Goal: Task Accomplishment & Management: Manage account settings

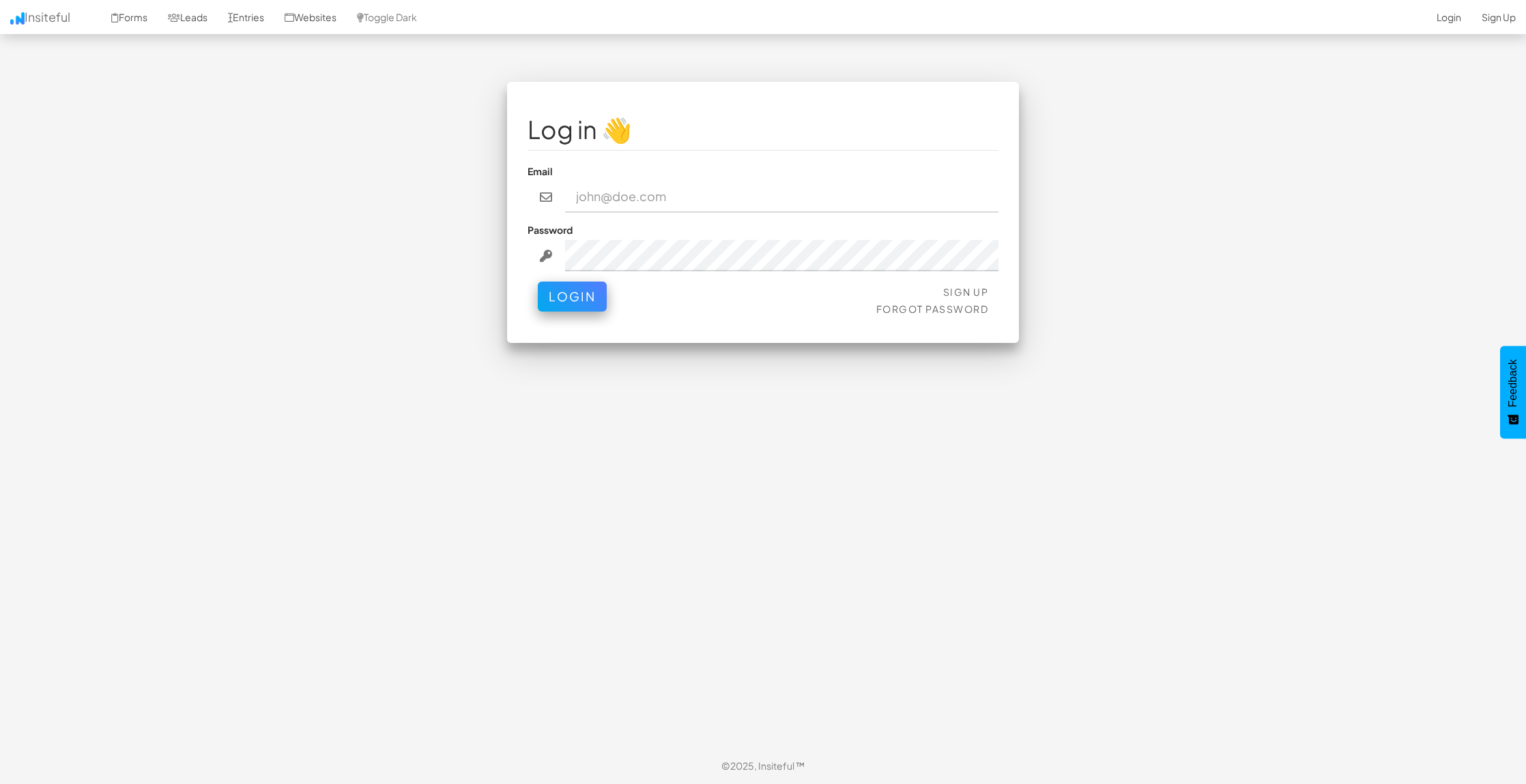
click at [692, 192] on input "email" at bounding box center [782, 198] width 433 height 32
type input "[PERSON_NAME][EMAIL_ADDRESS][DOMAIN_NAME]"
click at [559, 304] on button "Login" at bounding box center [572, 293] width 69 height 30
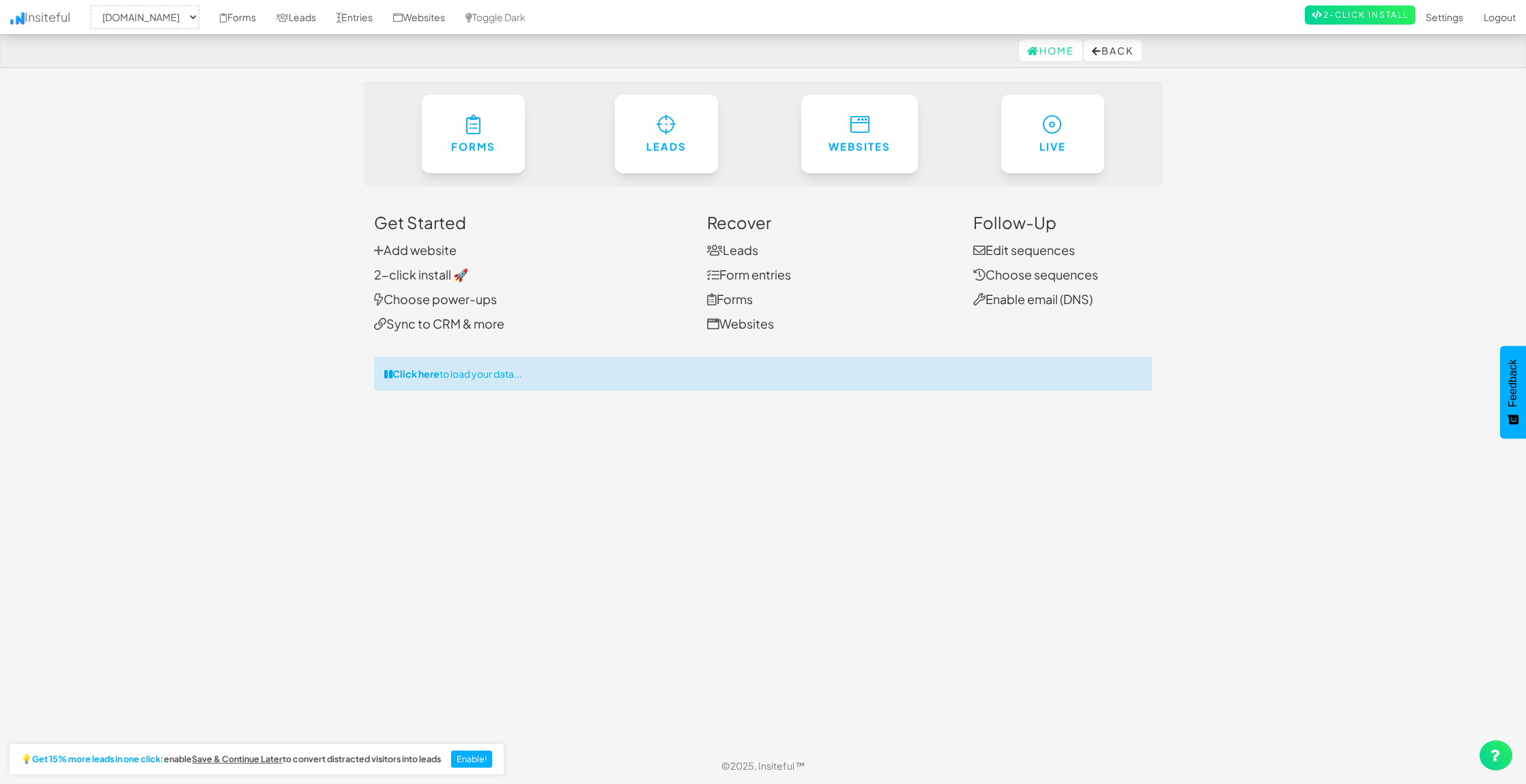
select select "1529"
click at [494, 157] on link "Forms" at bounding box center [473, 131] width 106 height 80
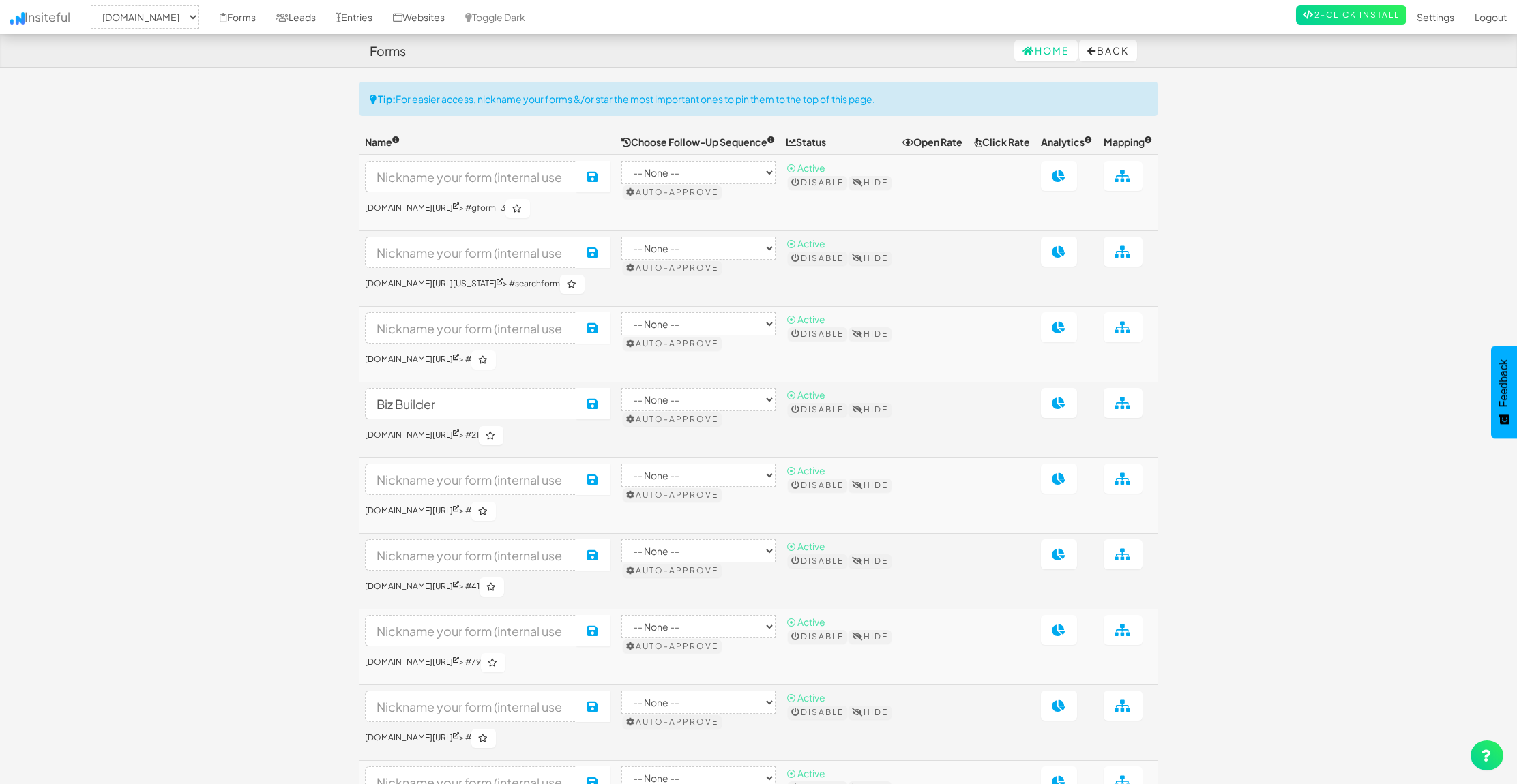
select select "1529"
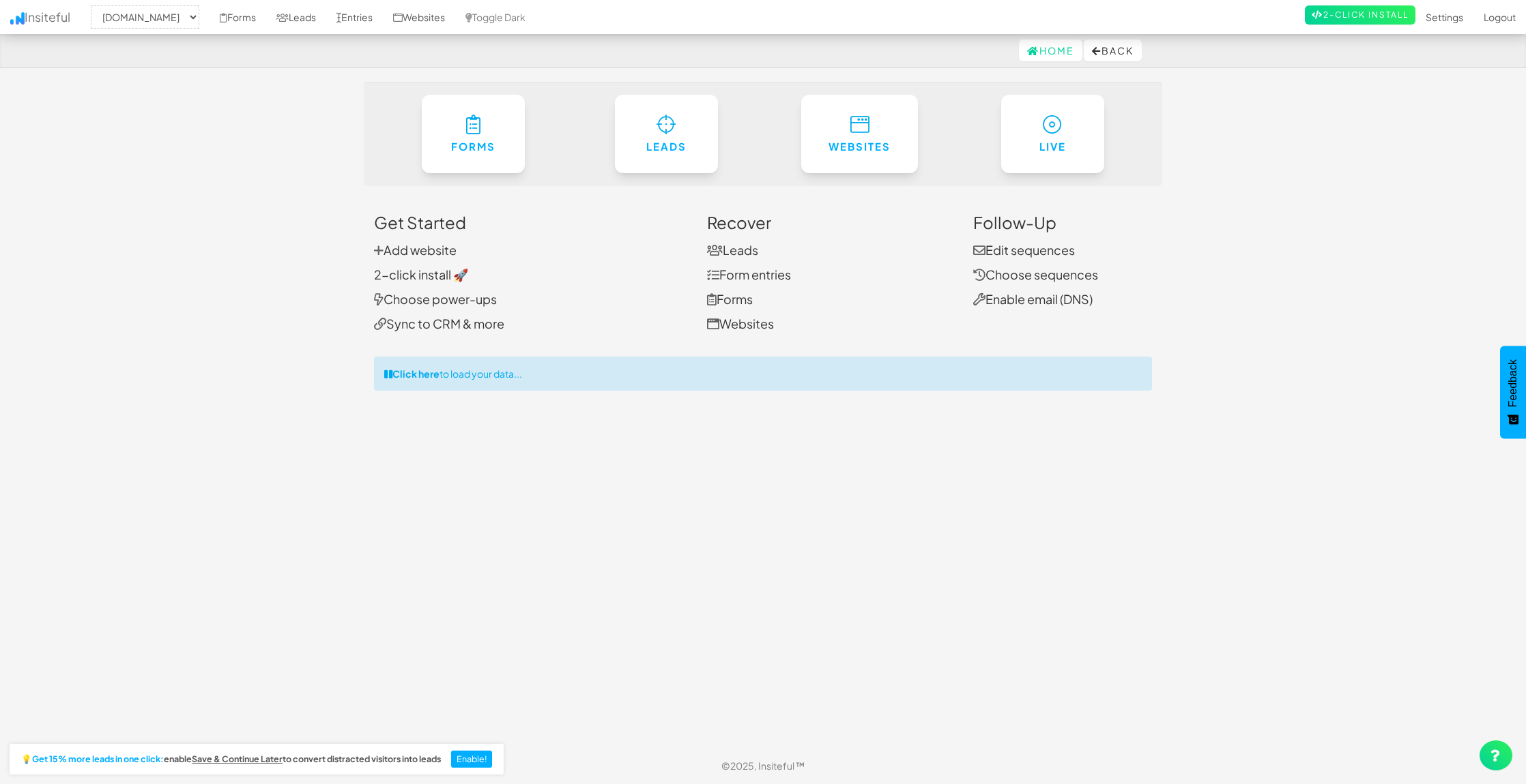
select select "1529"
click at [743, 251] on link "Leads" at bounding box center [731, 250] width 51 height 16
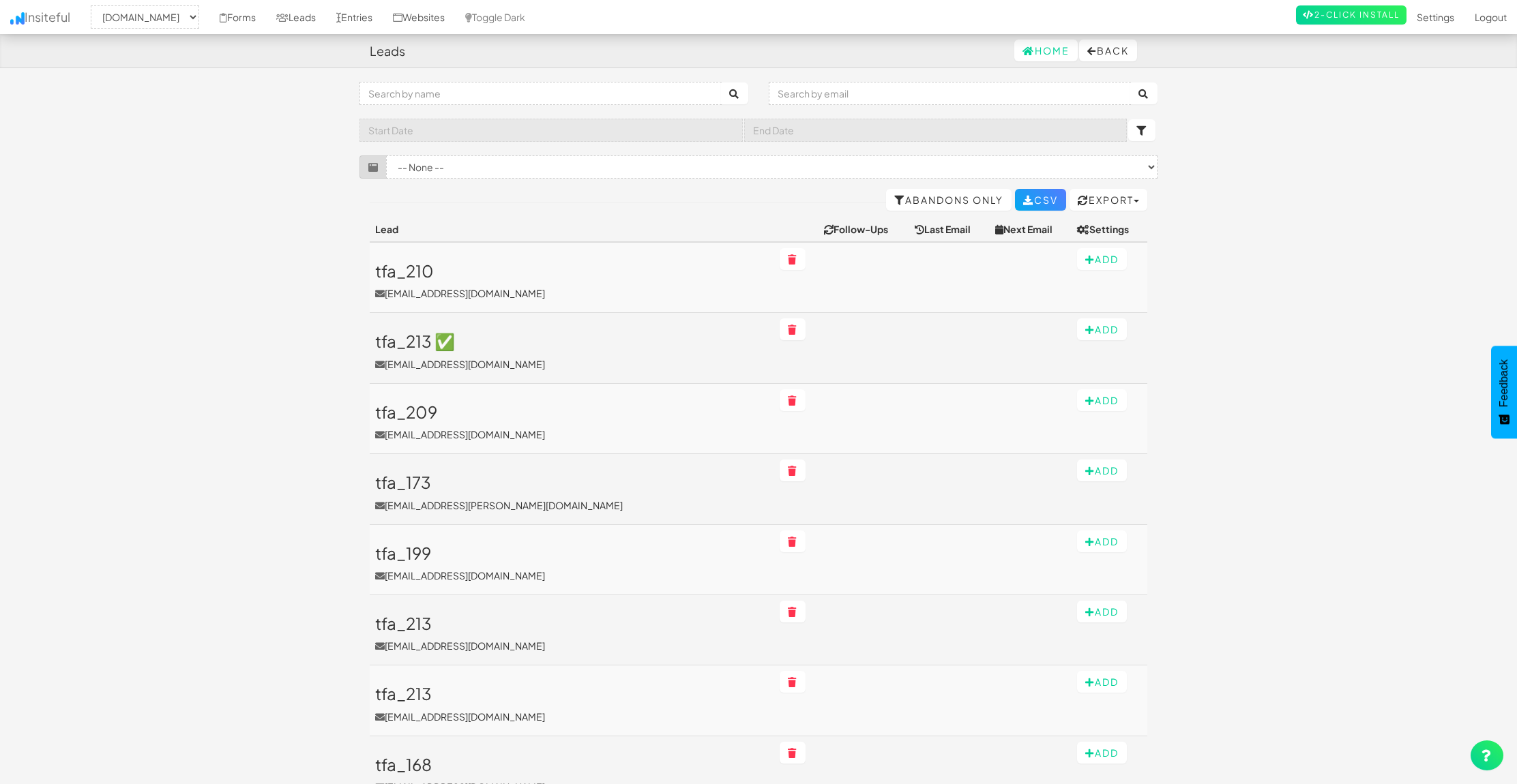
select select "1529"
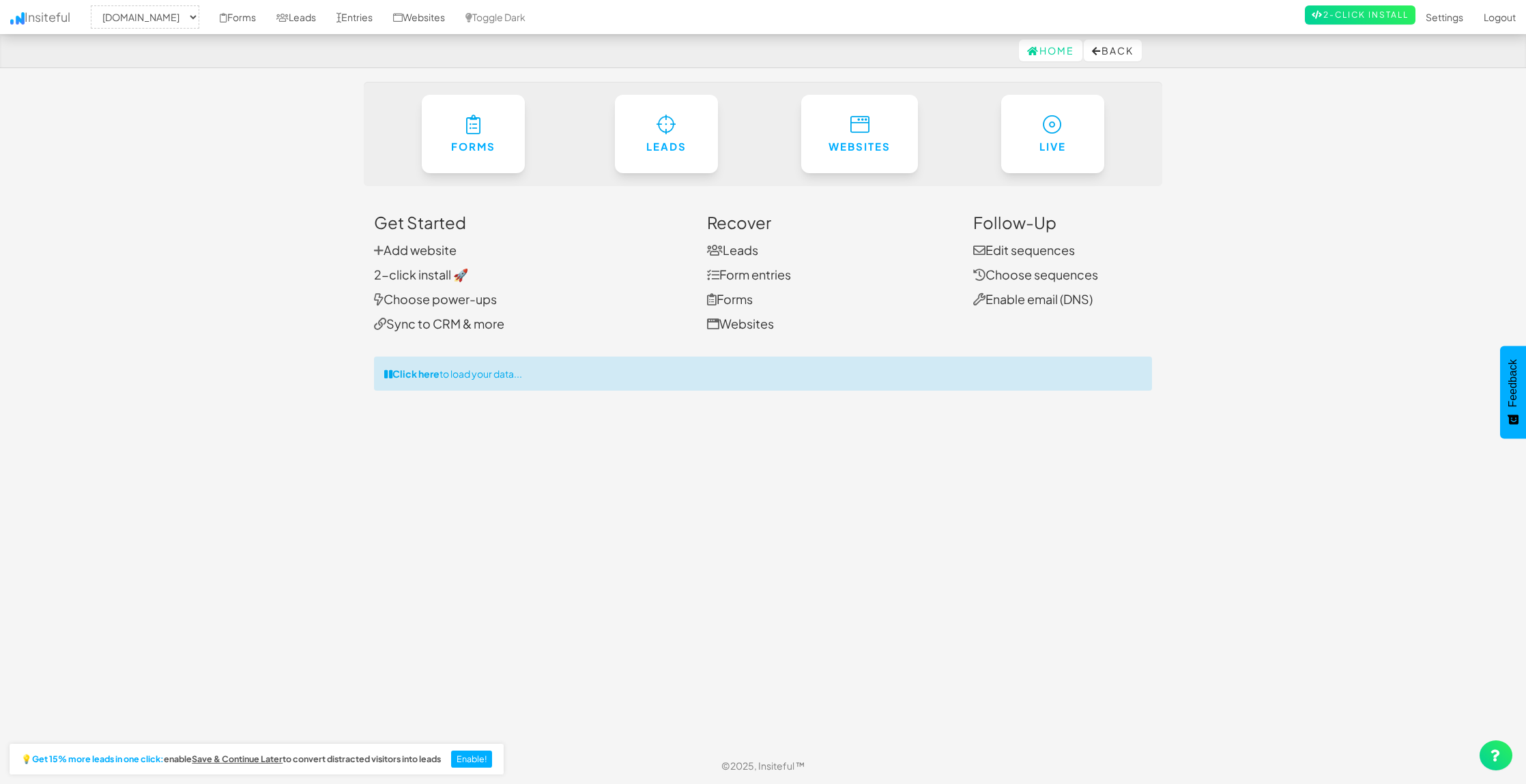
select select "1529"
click at [493, 153] on link "Forms" at bounding box center [473, 131] width 106 height 80
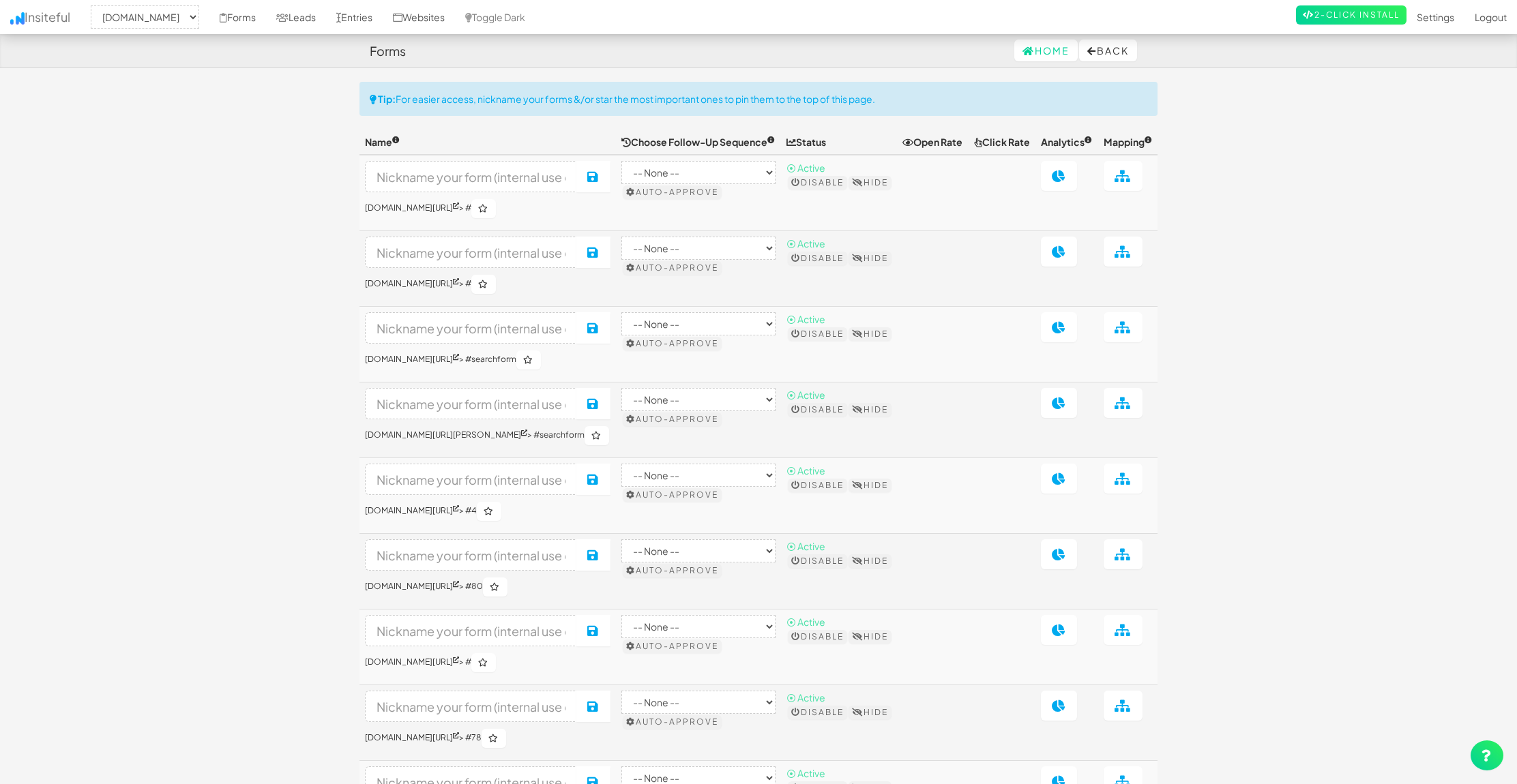
select select "1529"
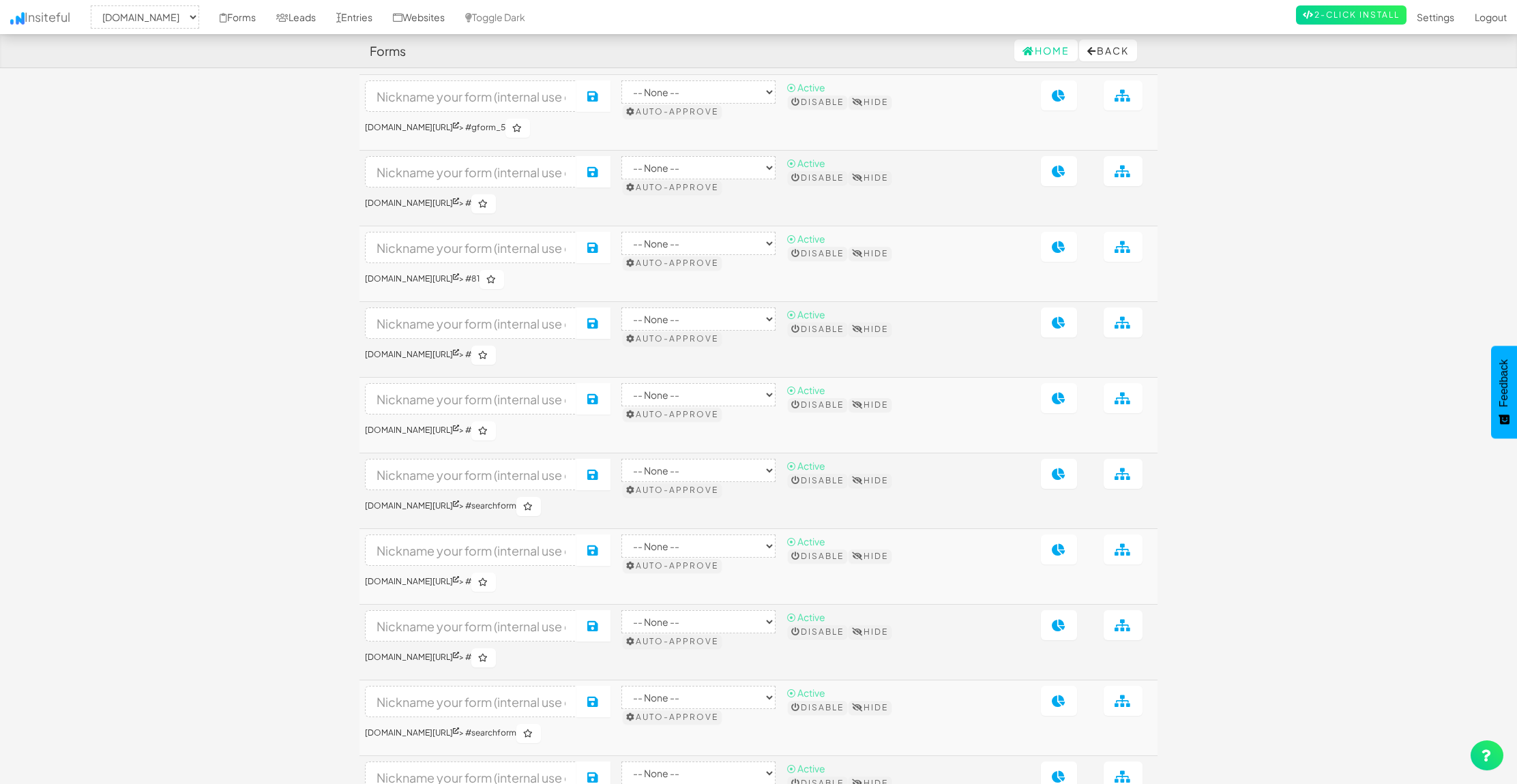
scroll to position [2353, 0]
click at [776, 329] on select "-- None --" at bounding box center [699, 317] width 154 height 23
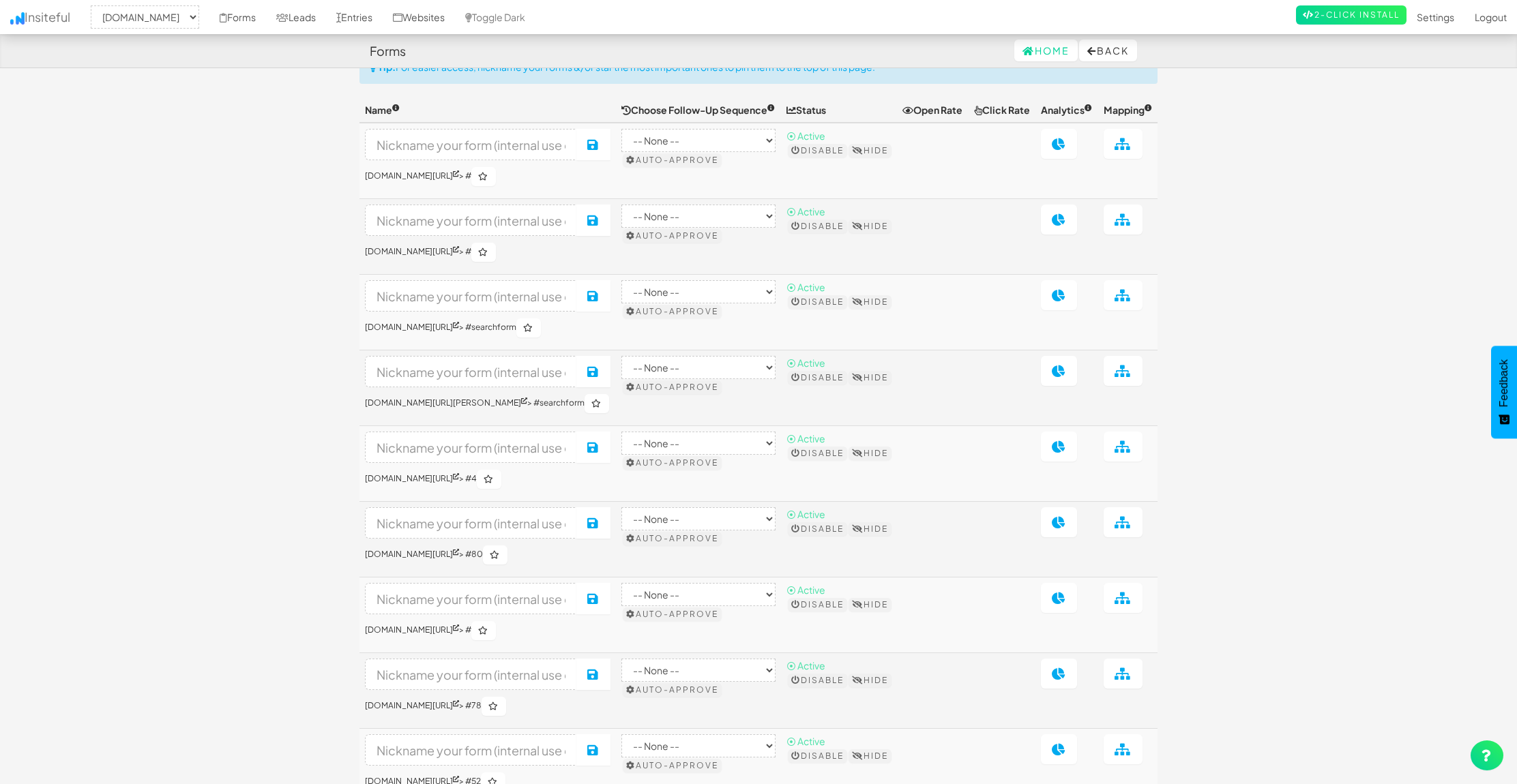
scroll to position [0, 0]
